Goal: Task Accomplishment & Management: Complete application form

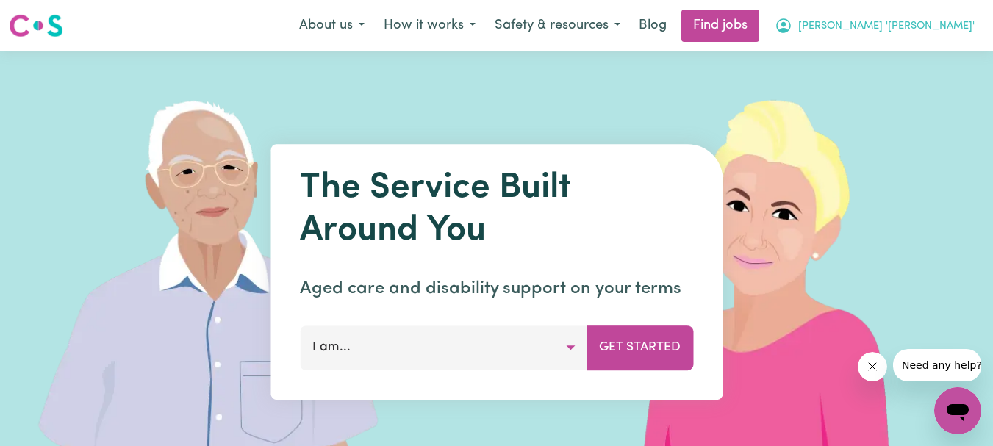
click at [927, 23] on span "[PERSON_NAME] '[PERSON_NAME]'" at bounding box center [886, 26] width 176 height 16
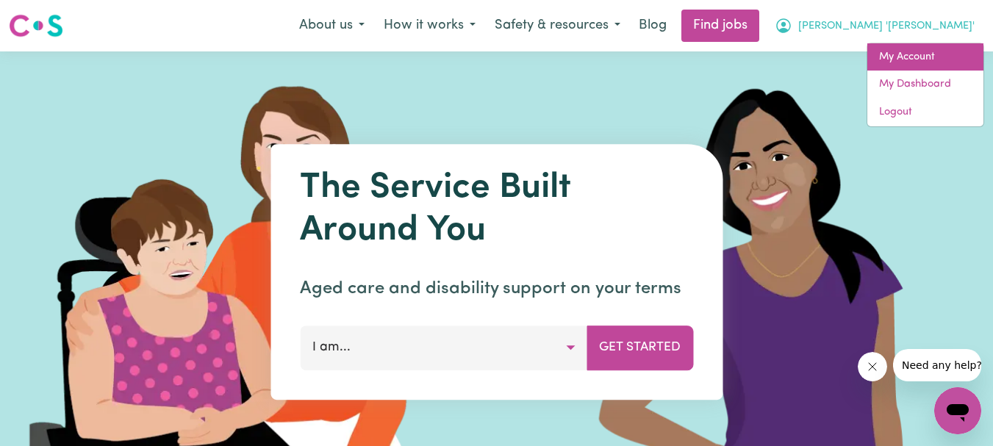
click at [916, 49] on link "My Account" at bounding box center [925, 57] width 116 height 28
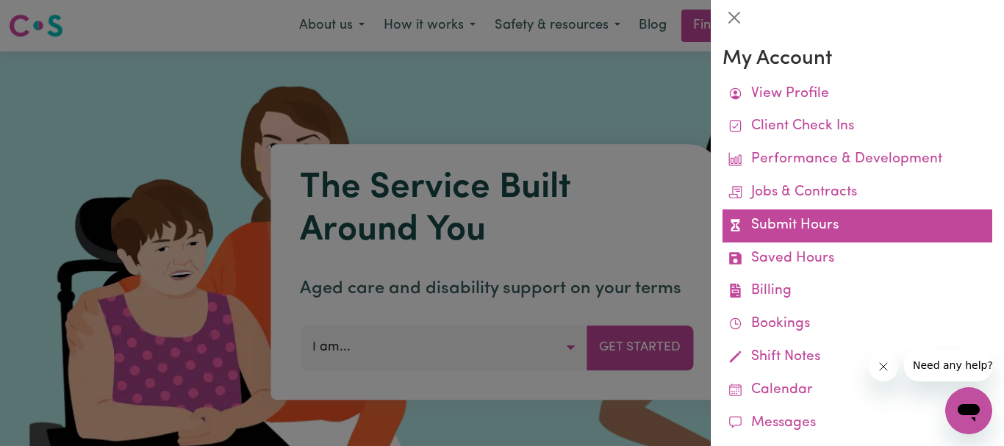
click at [793, 219] on link "Submit Hours" at bounding box center [857, 225] width 270 height 33
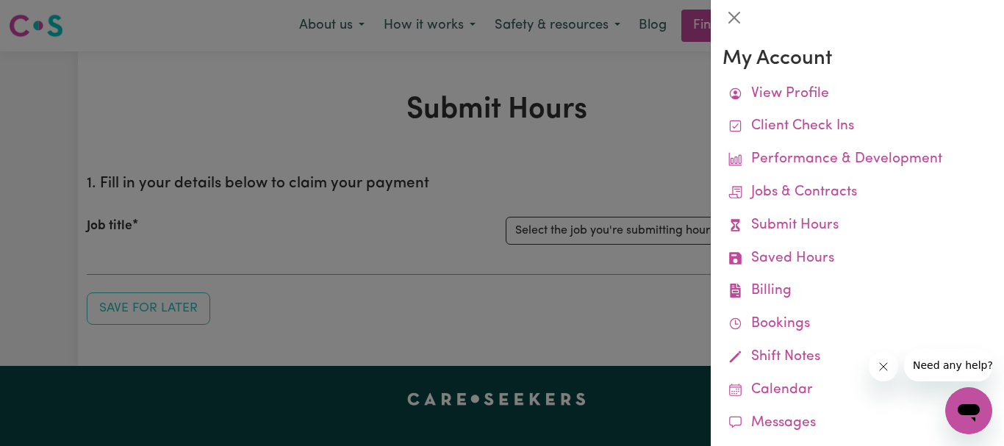
click at [705, 157] on div at bounding box center [502, 223] width 1004 height 446
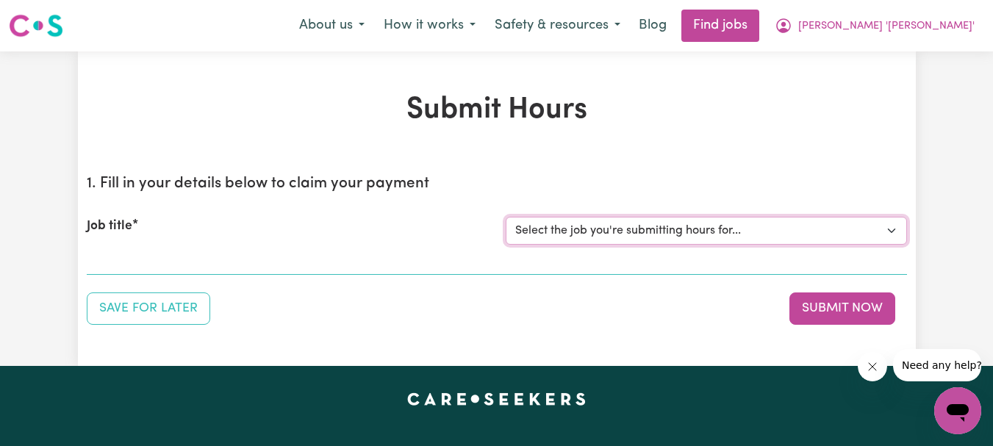
click at [891, 229] on select "Select the job you're submitting hours for... [[PERSON_NAME]] Support Worker Re…" at bounding box center [706, 231] width 401 height 28
select select "9506"
click at [506, 217] on select "Select the job you're submitting hours for... [[PERSON_NAME]] Support Worker Re…" at bounding box center [706, 231] width 401 height 28
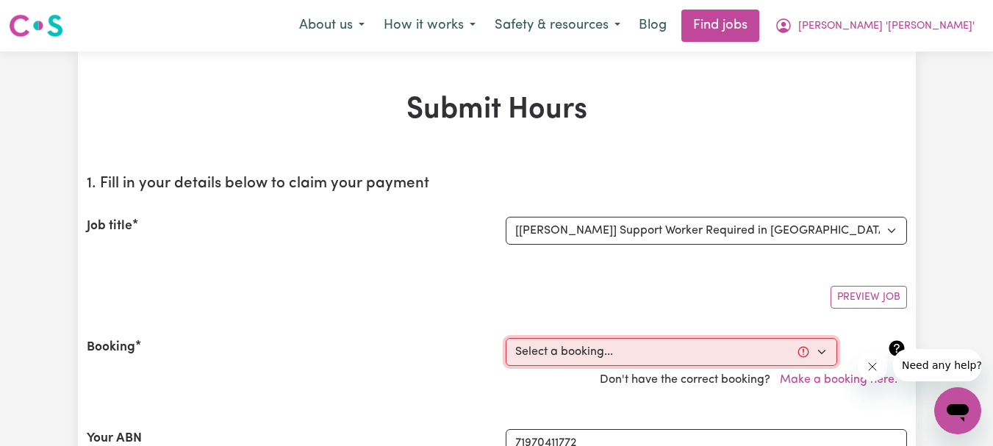
click at [827, 353] on select "Select a booking... [DATE] 06:00pm to 09:00pm (RECURRING) [DATE] 10:30am to 12:…" at bounding box center [671, 352] width 331 height 28
select select "355407"
click at [506, 338] on select "Select a booking... [DATE] 06:00pm to 09:00pm (RECURRING) [DATE] 10:30am to 12:…" at bounding box center [671, 352] width 331 height 28
type input "[DATE]"
type input "8"
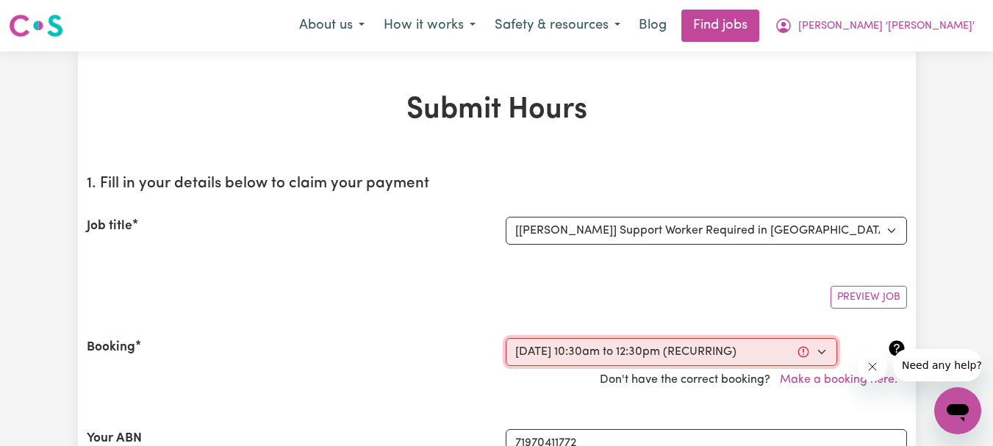
type input "10"
type input "2025"
type input "10:30"
type input "10"
type input "30"
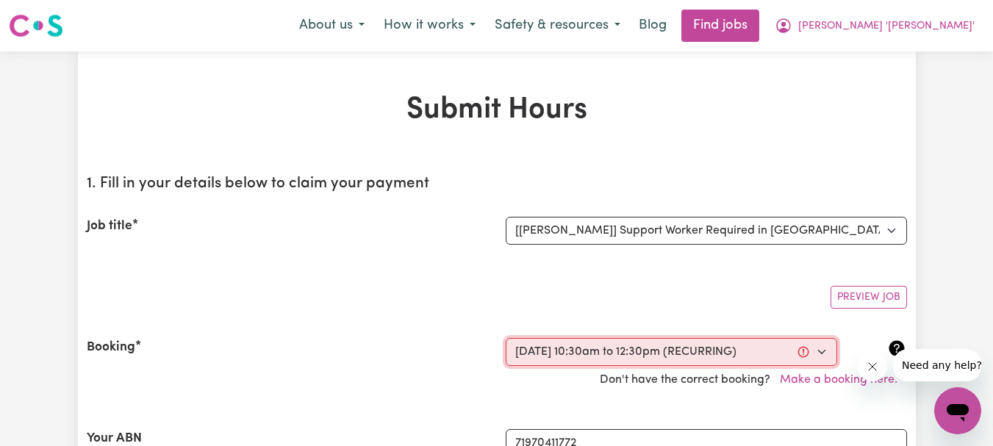
select select "am"
type input "12:30"
type input "12"
type input "30"
select select "pm"
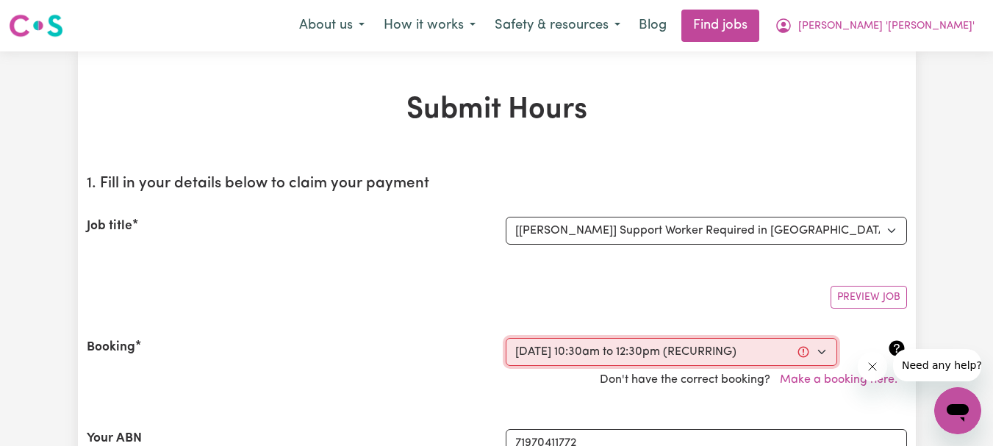
select select "54.8-Weekday"
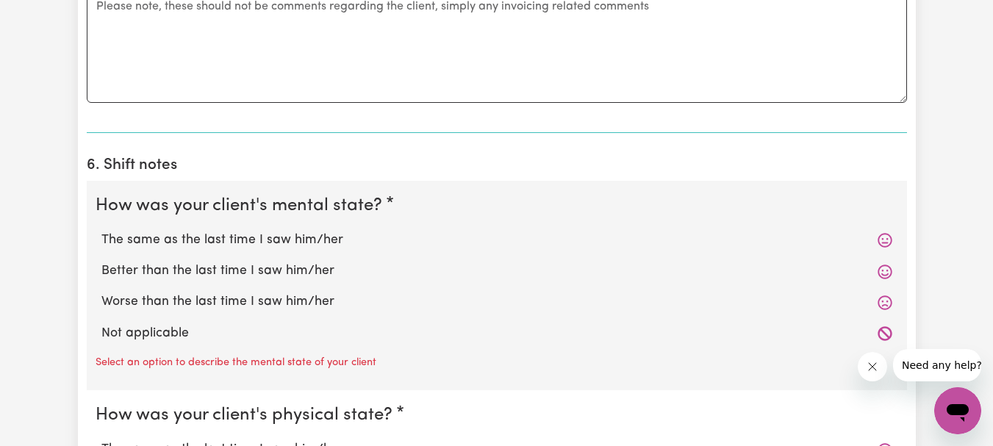
scroll to position [1102, 0]
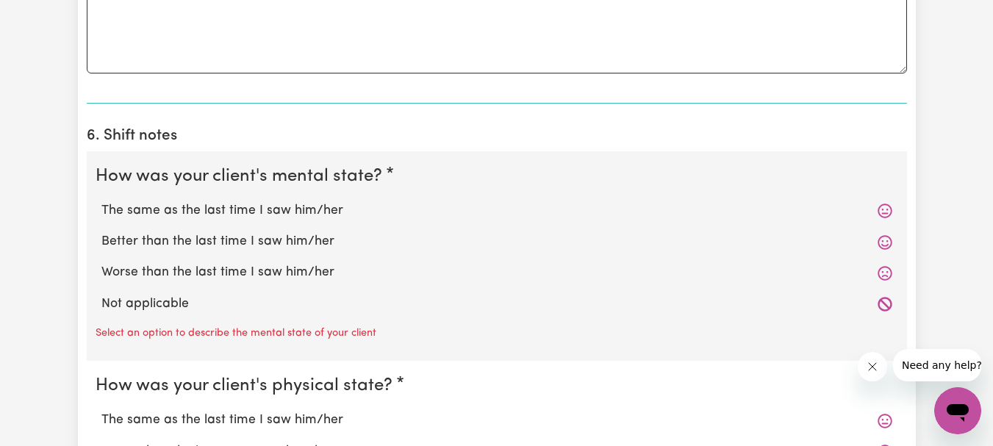
click at [313, 208] on label "The same as the last time I saw him/her" at bounding box center [496, 210] width 791 height 19
click at [101, 201] on input "The same as the last time I saw him/her" at bounding box center [101, 201] width 1 height 1
radio input "true"
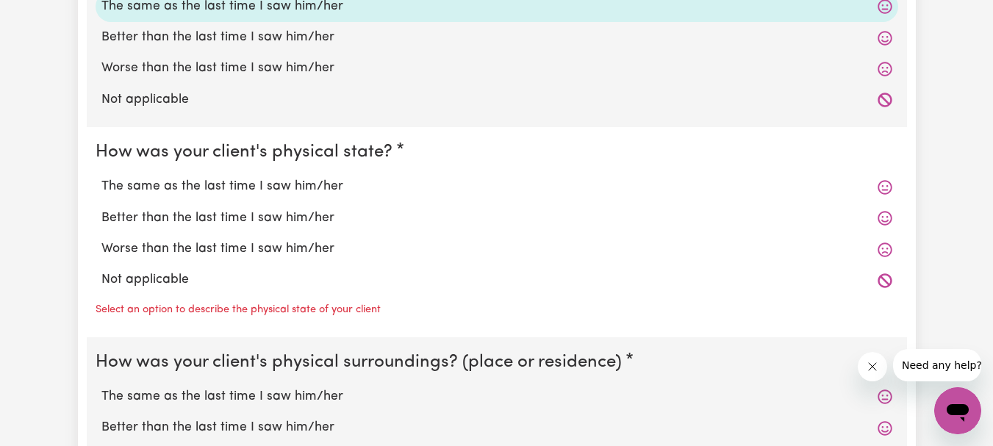
scroll to position [1323, 0]
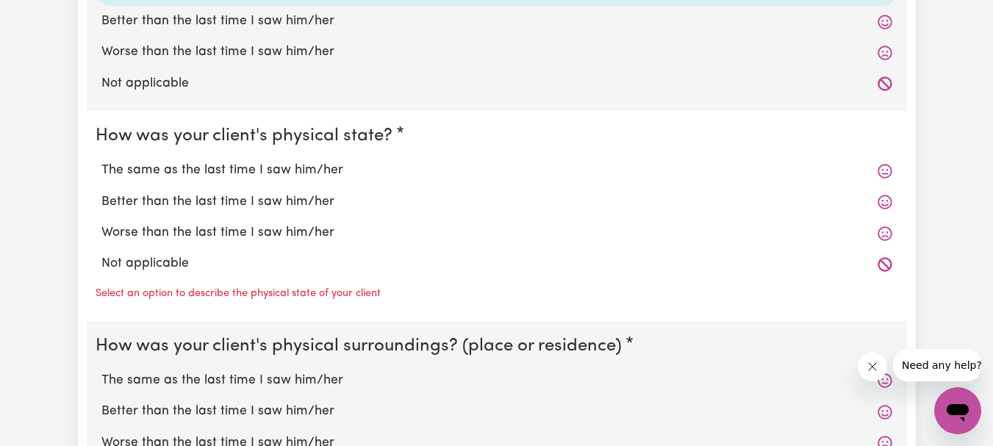
click at [314, 170] on label "The same as the last time I saw him/her" at bounding box center [496, 170] width 791 height 19
click at [101, 161] on input "The same as the last time I saw him/her" at bounding box center [101, 160] width 1 height 1
radio input "true"
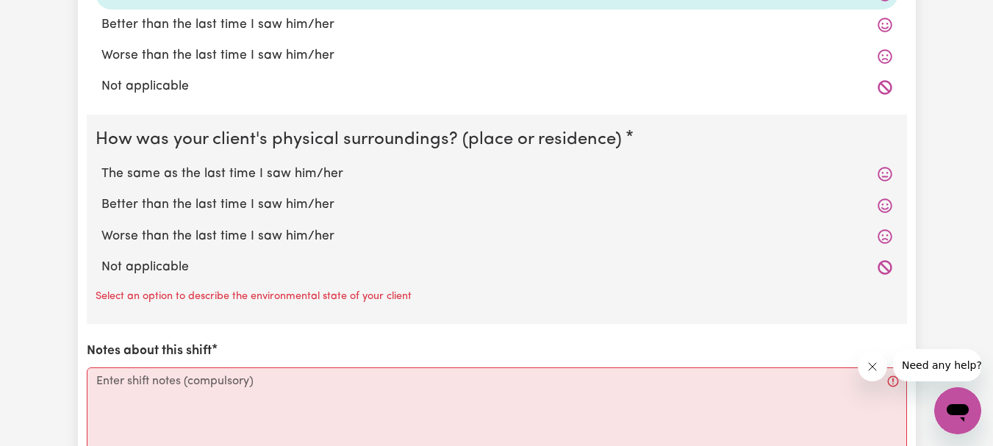
scroll to position [1543, 0]
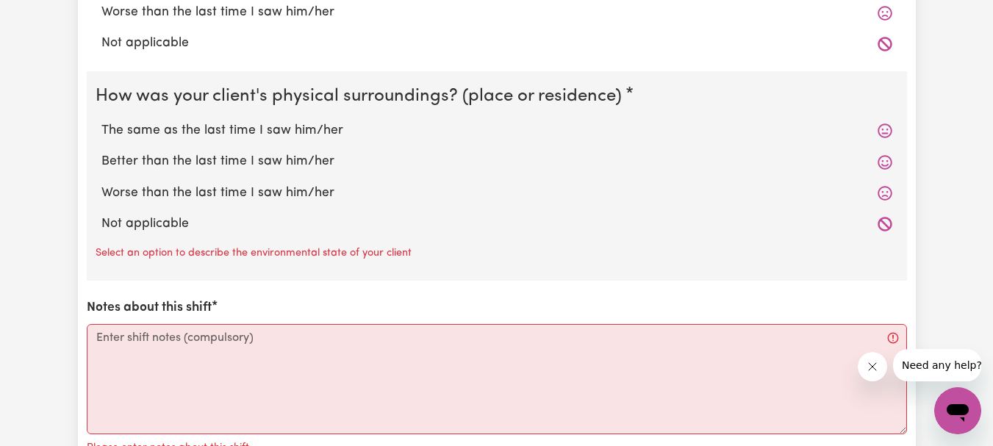
click at [313, 134] on label "The same as the last time I saw him/her" at bounding box center [496, 130] width 791 height 19
click at [101, 121] on input "The same as the last time I saw him/her" at bounding box center [101, 121] width 1 height 1
radio input "true"
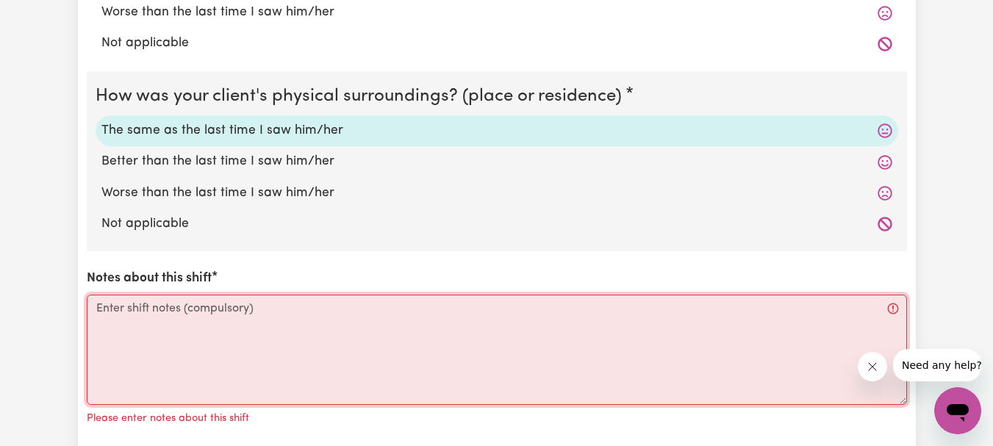
click at [173, 306] on textarea "Notes about this shift" at bounding box center [497, 350] width 820 height 110
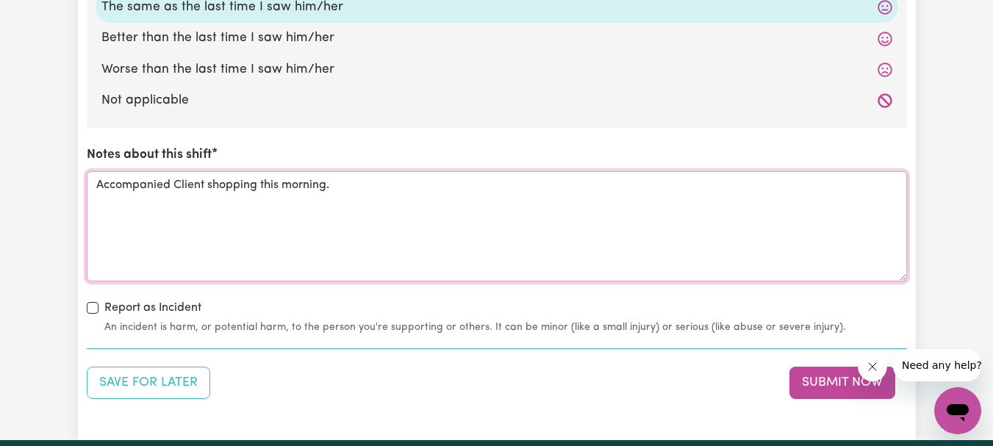
scroll to position [1690, 0]
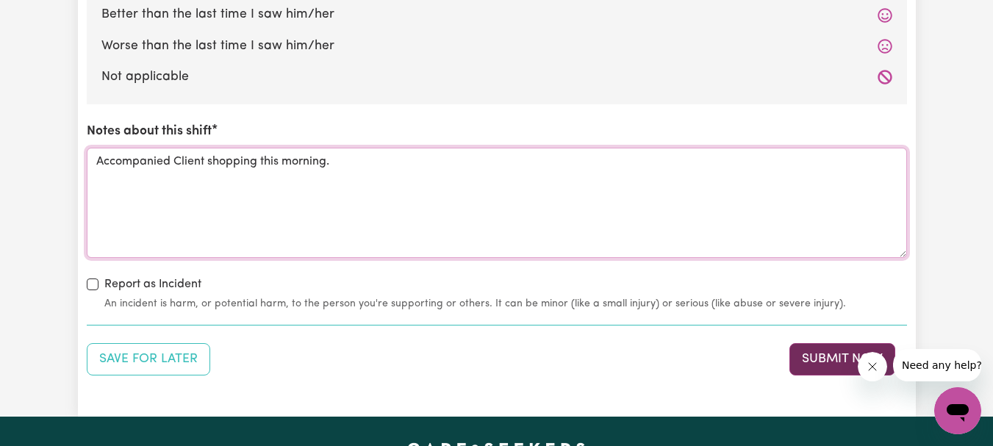
type textarea "Accompanied Client shopping this morning."
click at [829, 354] on button "Submit Now" at bounding box center [842, 359] width 106 height 32
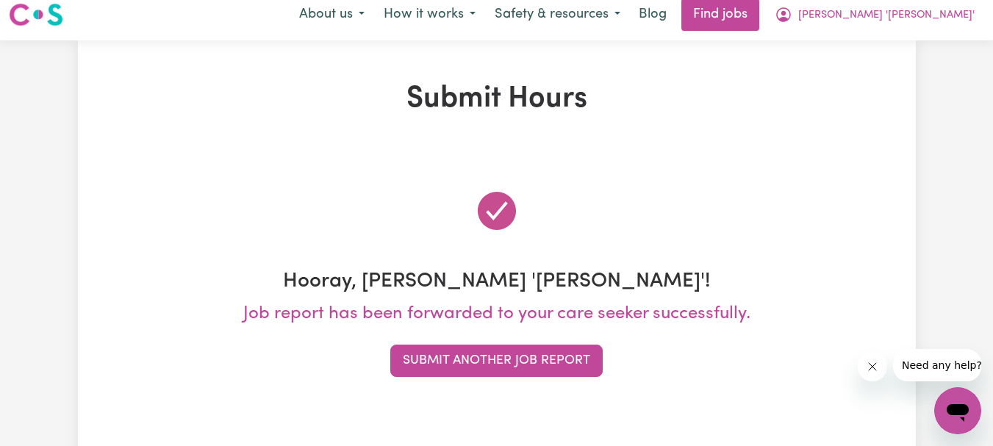
scroll to position [0, 0]
